Goal: Find specific fact: Find contact information

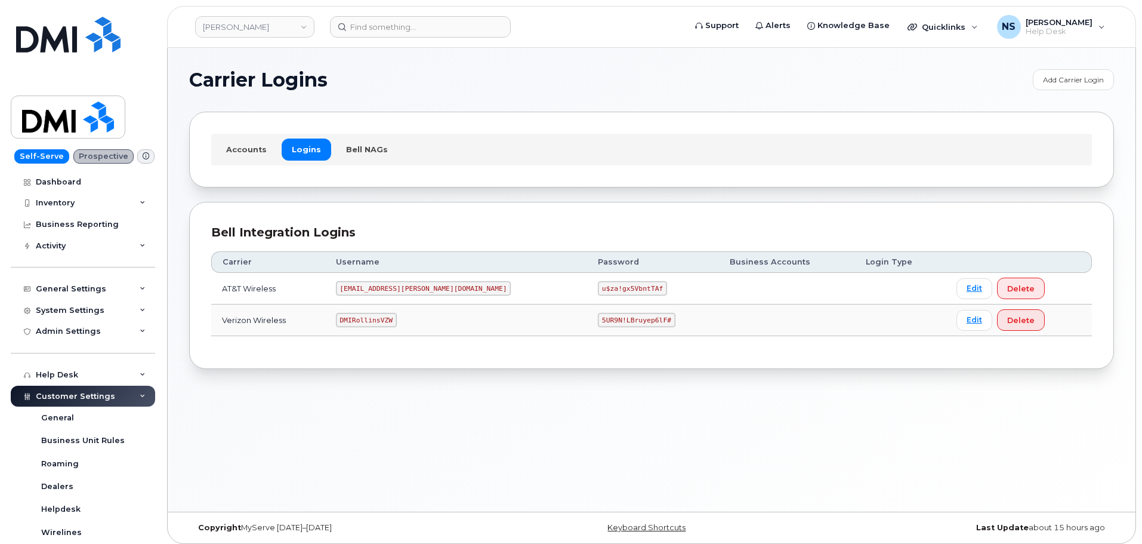
click at [425, 297] on td "[EMAIL_ADDRESS][PERSON_NAME][DOMAIN_NAME]" at bounding box center [456, 289] width 263 height 32
click at [423, 294] on code "[EMAIL_ADDRESS][PERSON_NAME][DOMAIN_NAME]" at bounding box center [423, 288] width 175 height 14
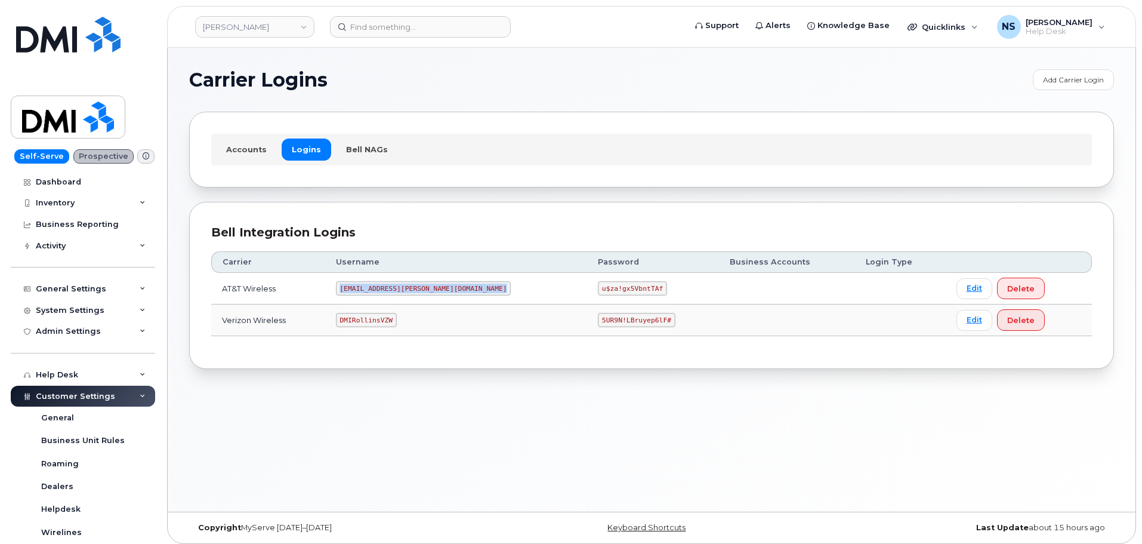
copy code "[EMAIL_ADDRESS][PERSON_NAME][DOMAIN_NAME]"
click at [598, 285] on code "u$za!gx5VbntTAf" at bounding box center [632, 288] width 69 height 14
copy code "u$za!gx5VbntTAf"
